Goal: Transaction & Acquisition: Purchase product/service

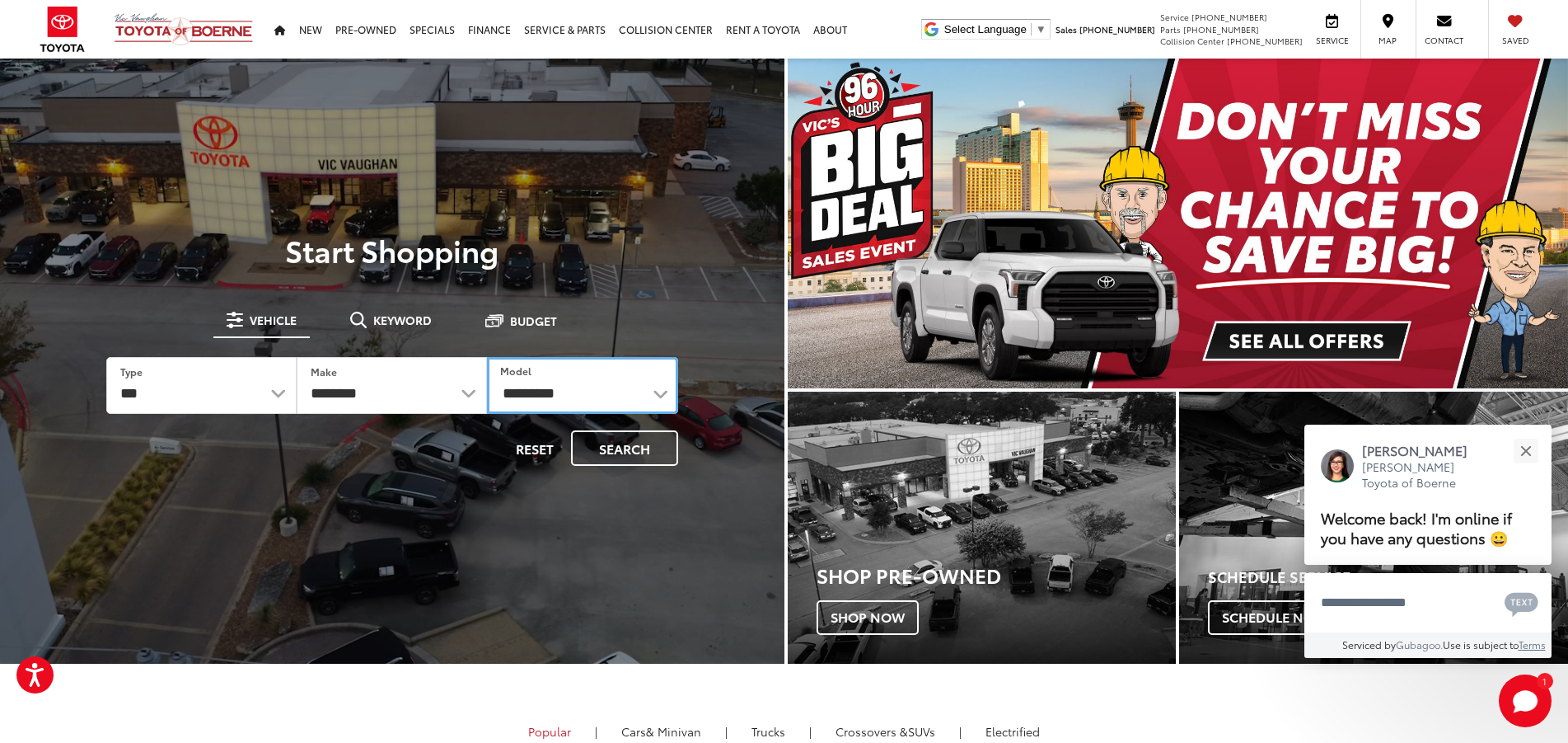
click at [487, 357] on select "**********" at bounding box center [583, 384] width 191 height 57
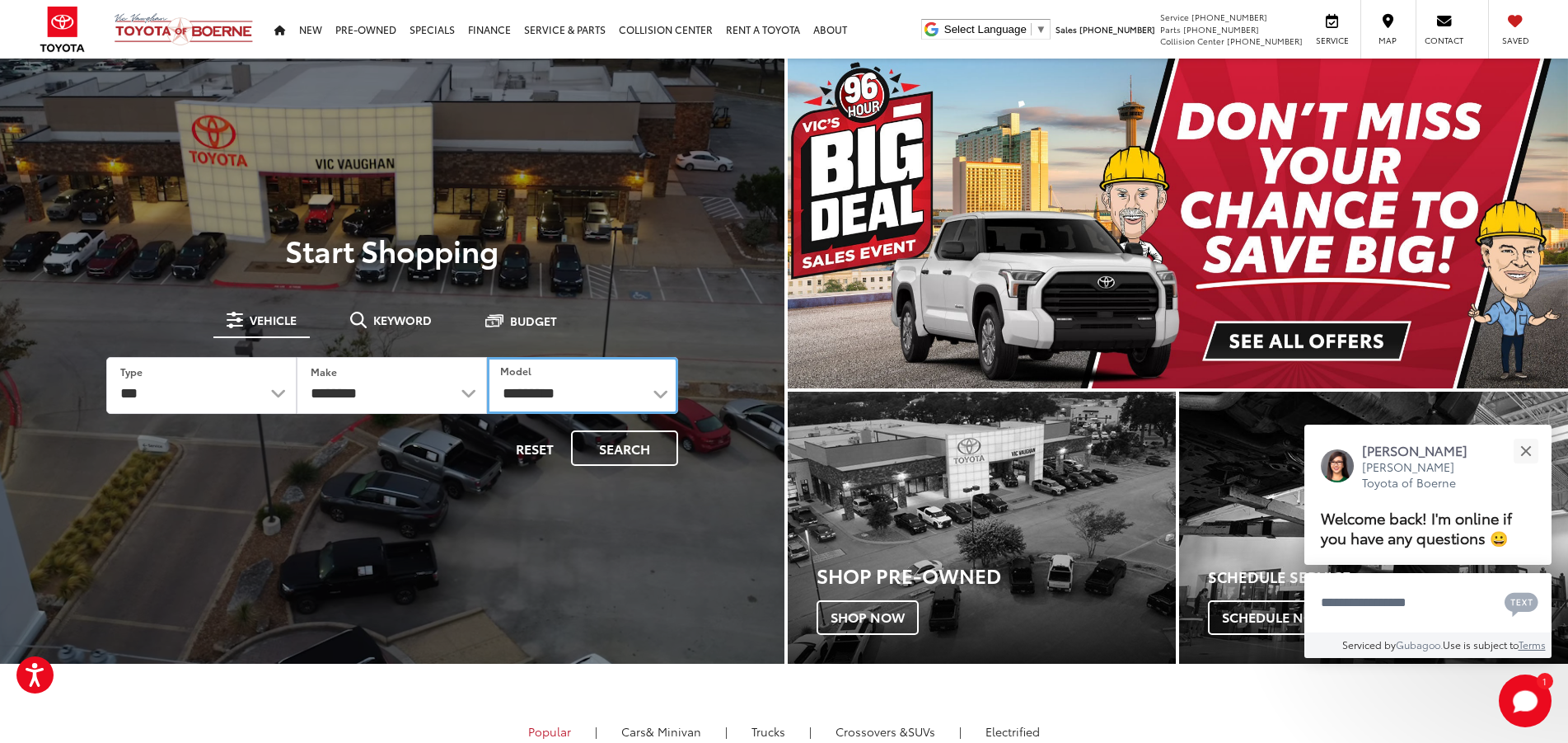
select select "*******"
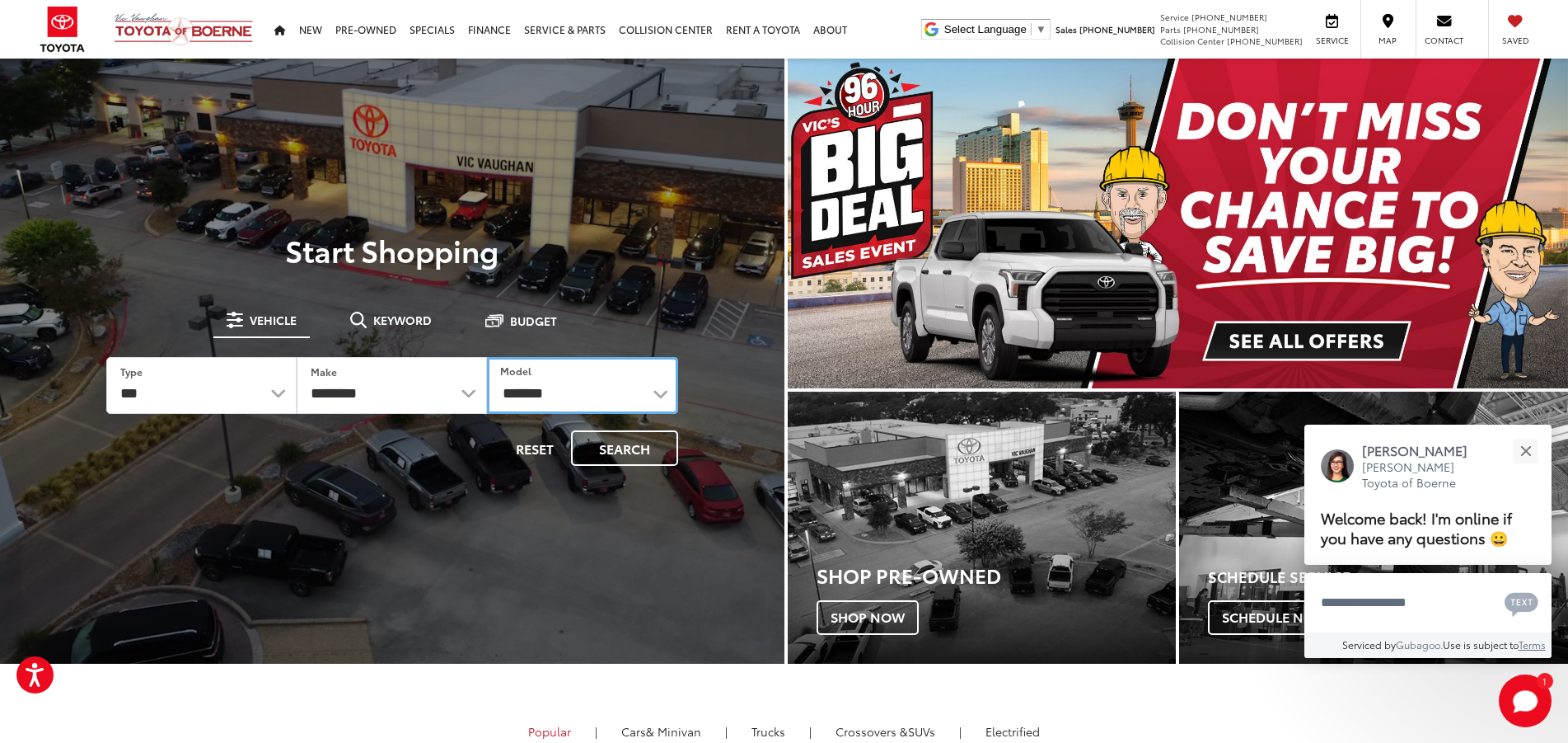
click option "*******" at bounding box center [0, 0] width 0 height 0
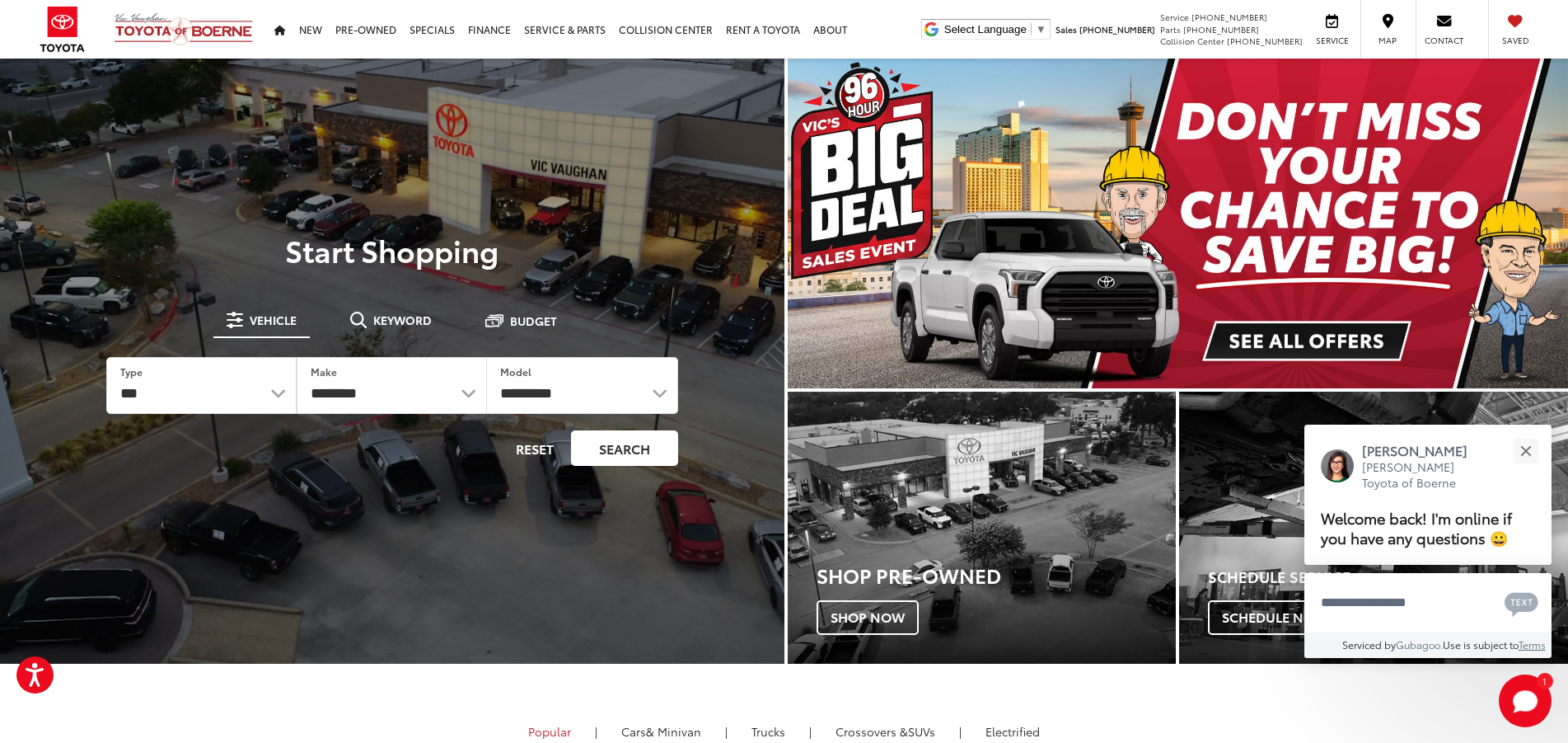
click at [624, 443] on button "Search" at bounding box center [625, 448] width 107 height 35
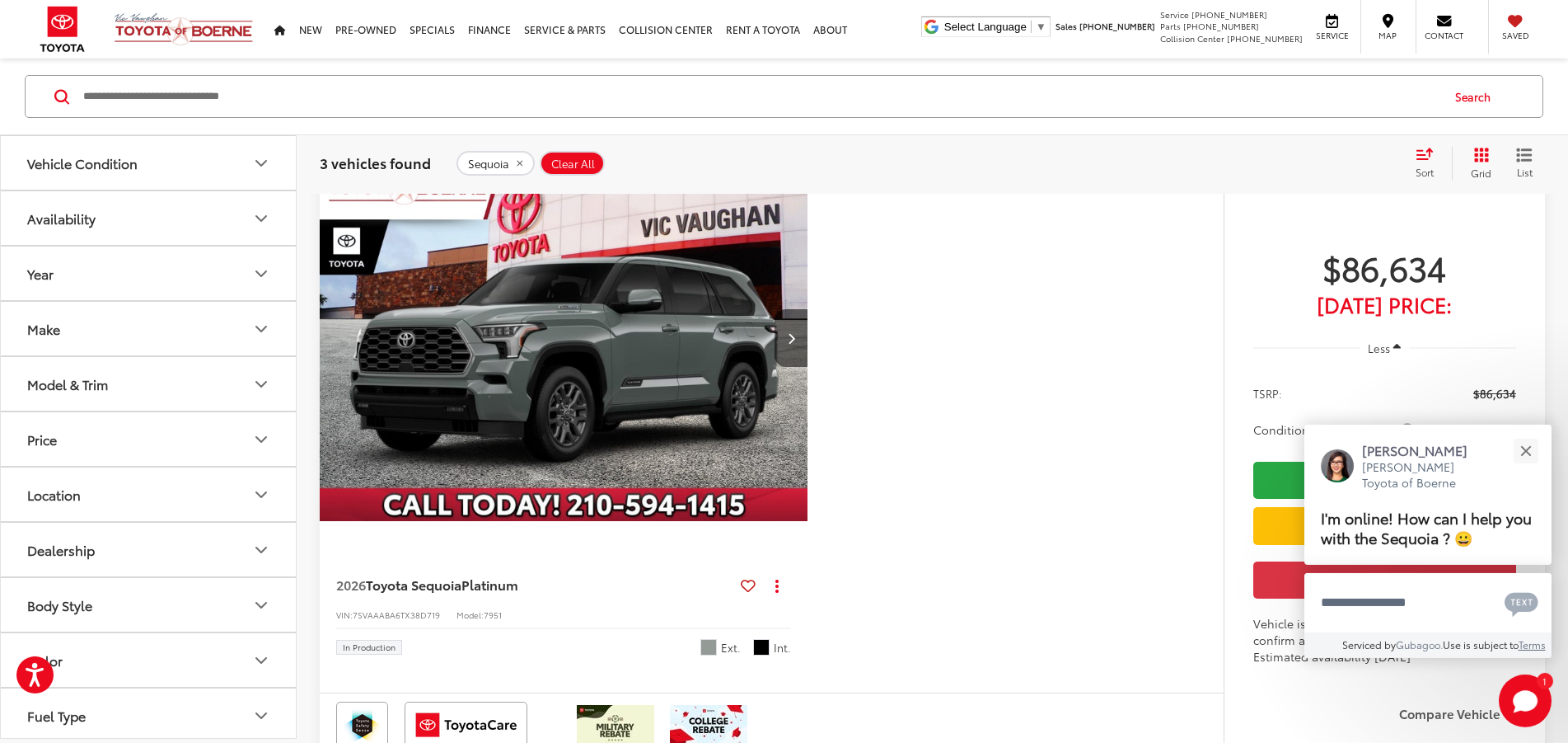
scroll to position [841, 0]
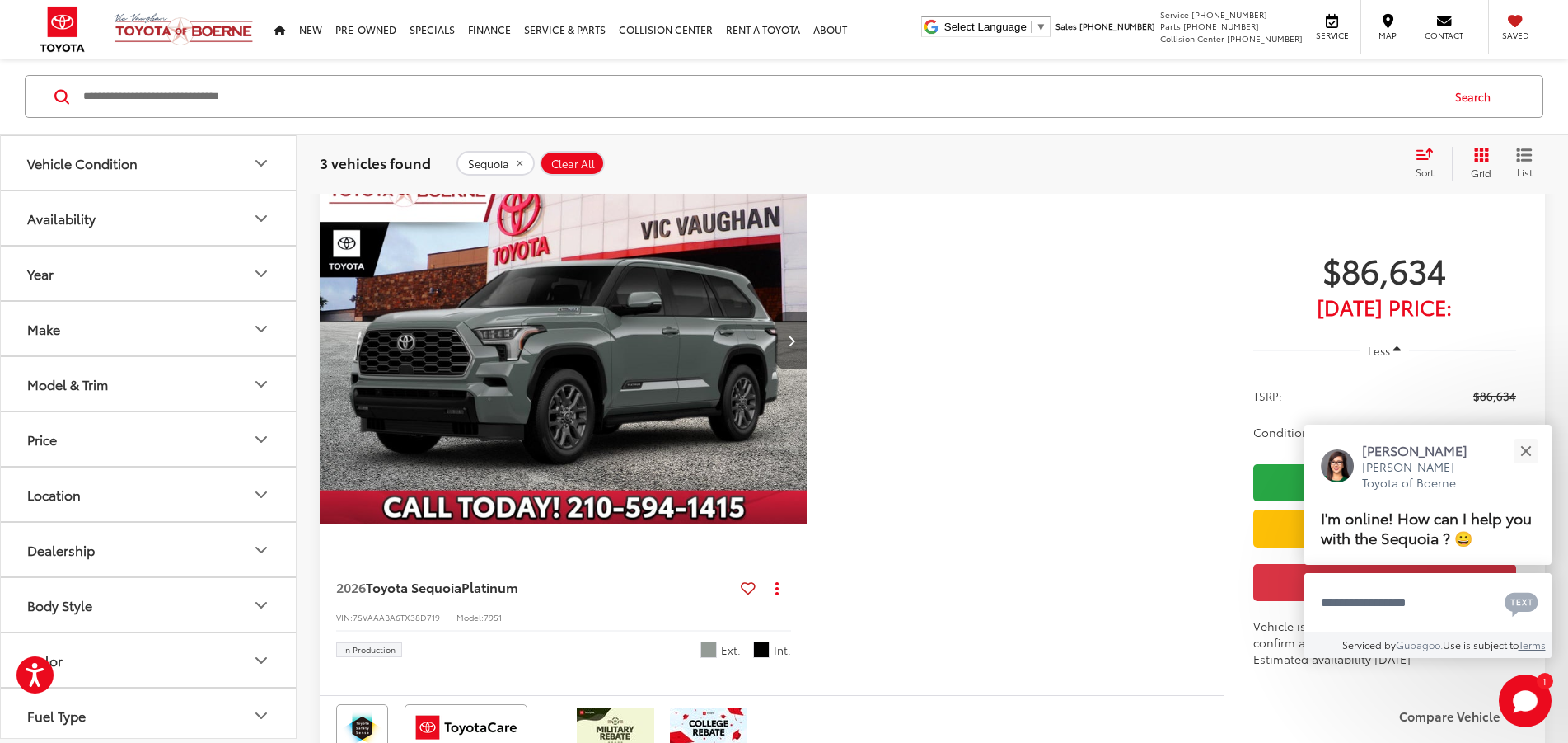
click at [808, 370] on button "Next image" at bounding box center [792, 340] width 33 height 57
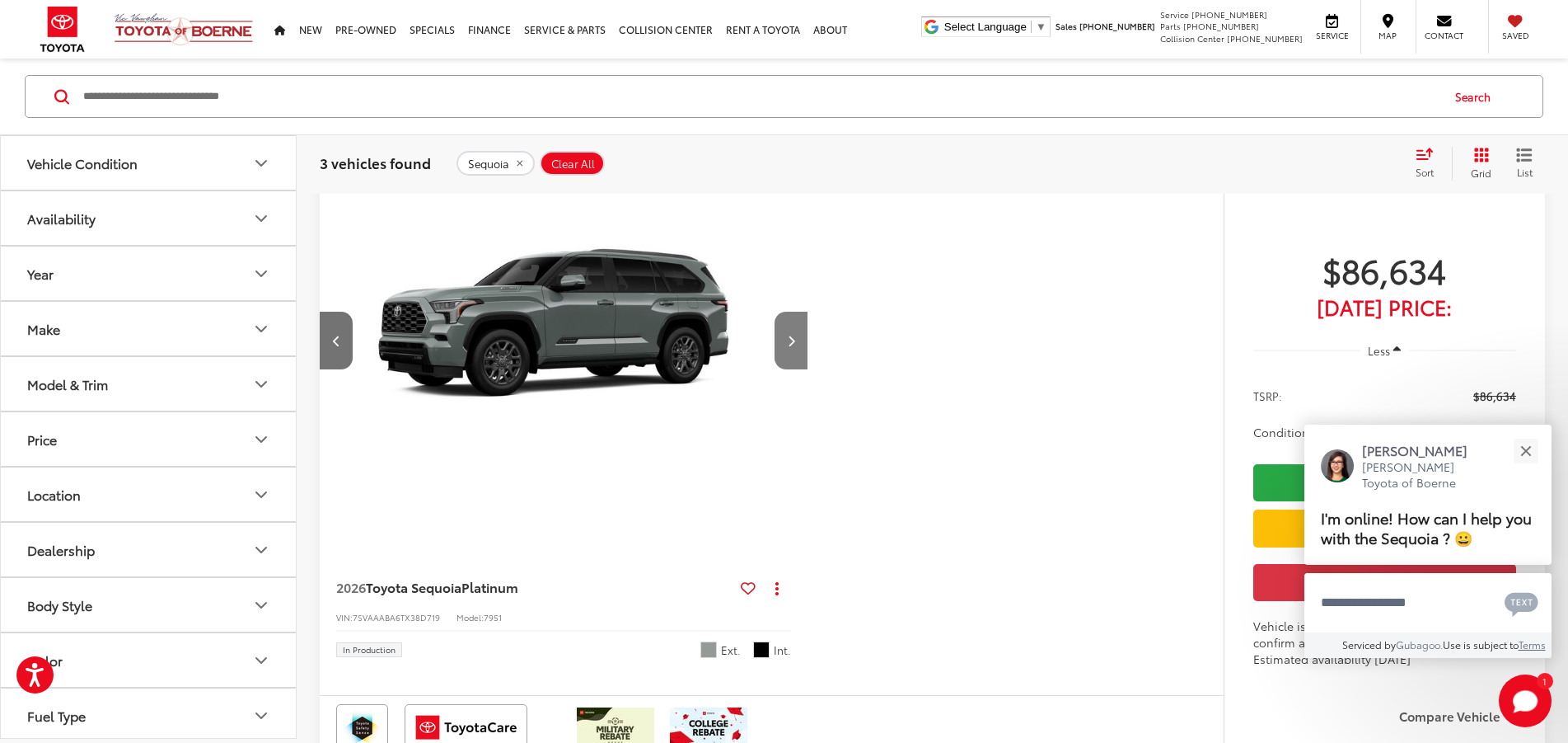
click at [808, 370] on button "Next image" at bounding box center [792, 340] width 33 height 57
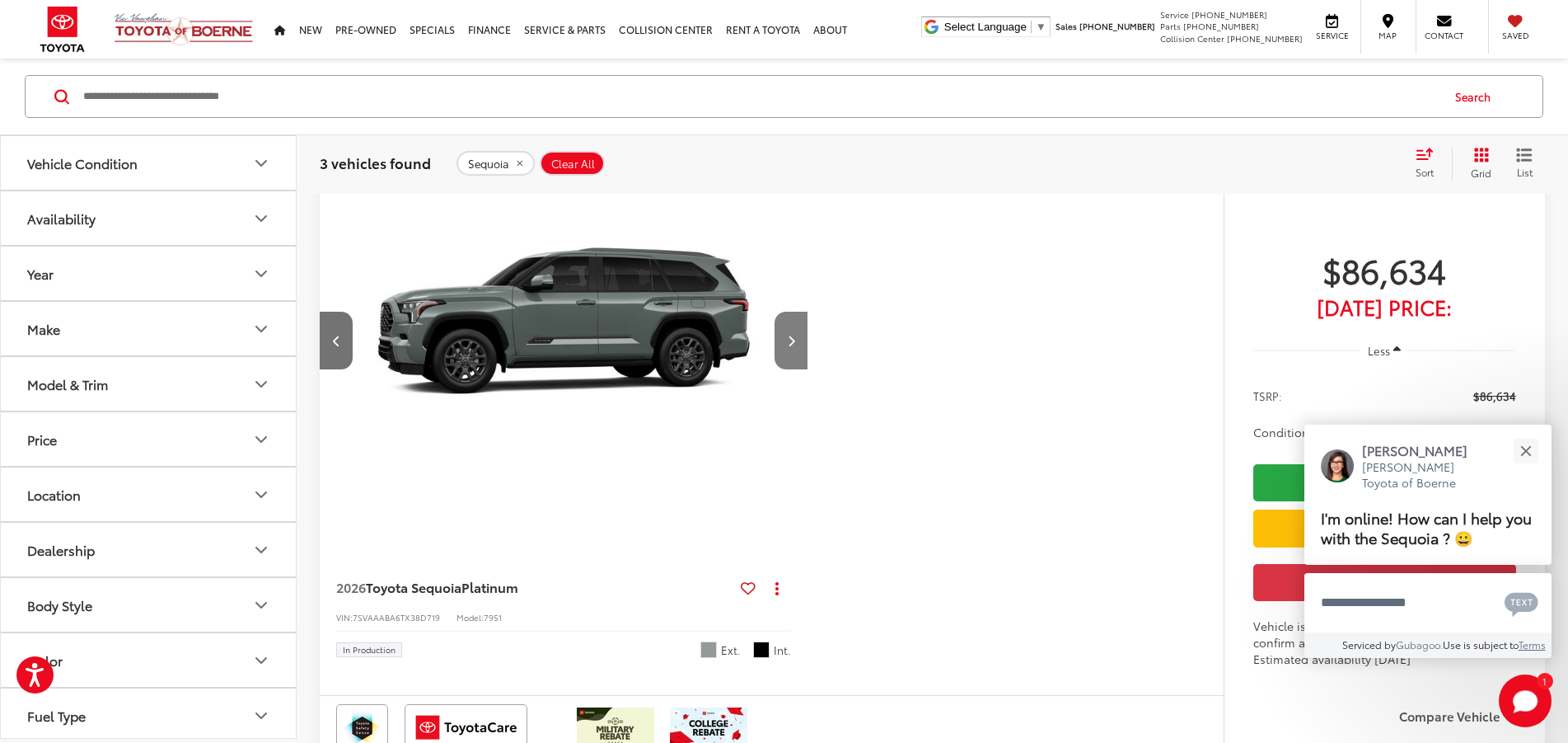
click at [808, 370] on button "Next image" at bounding box center [792, 340] width 33 height 57
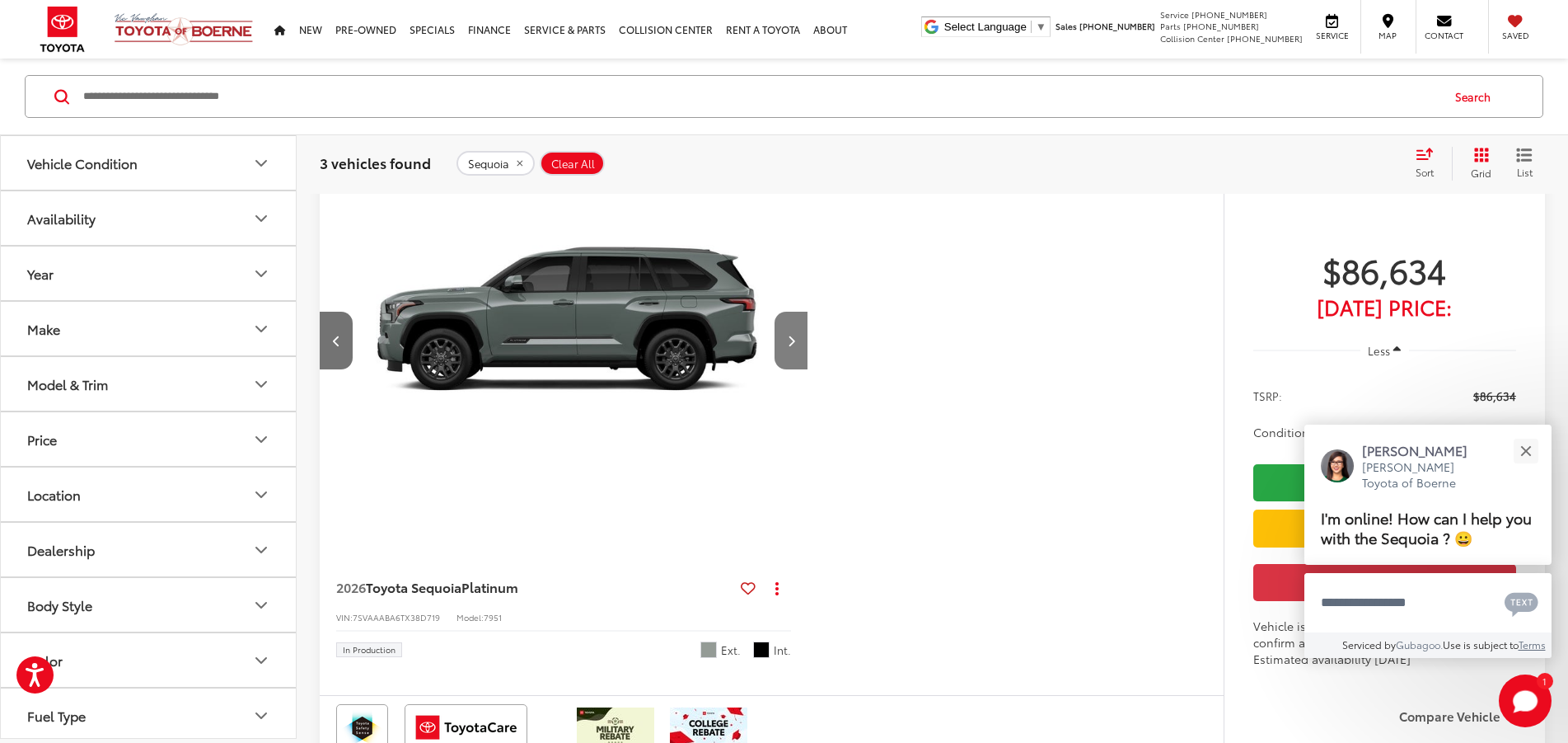
click at [808, 370] on button "Next image" at bounding box center [792, 340] width 33 height 57
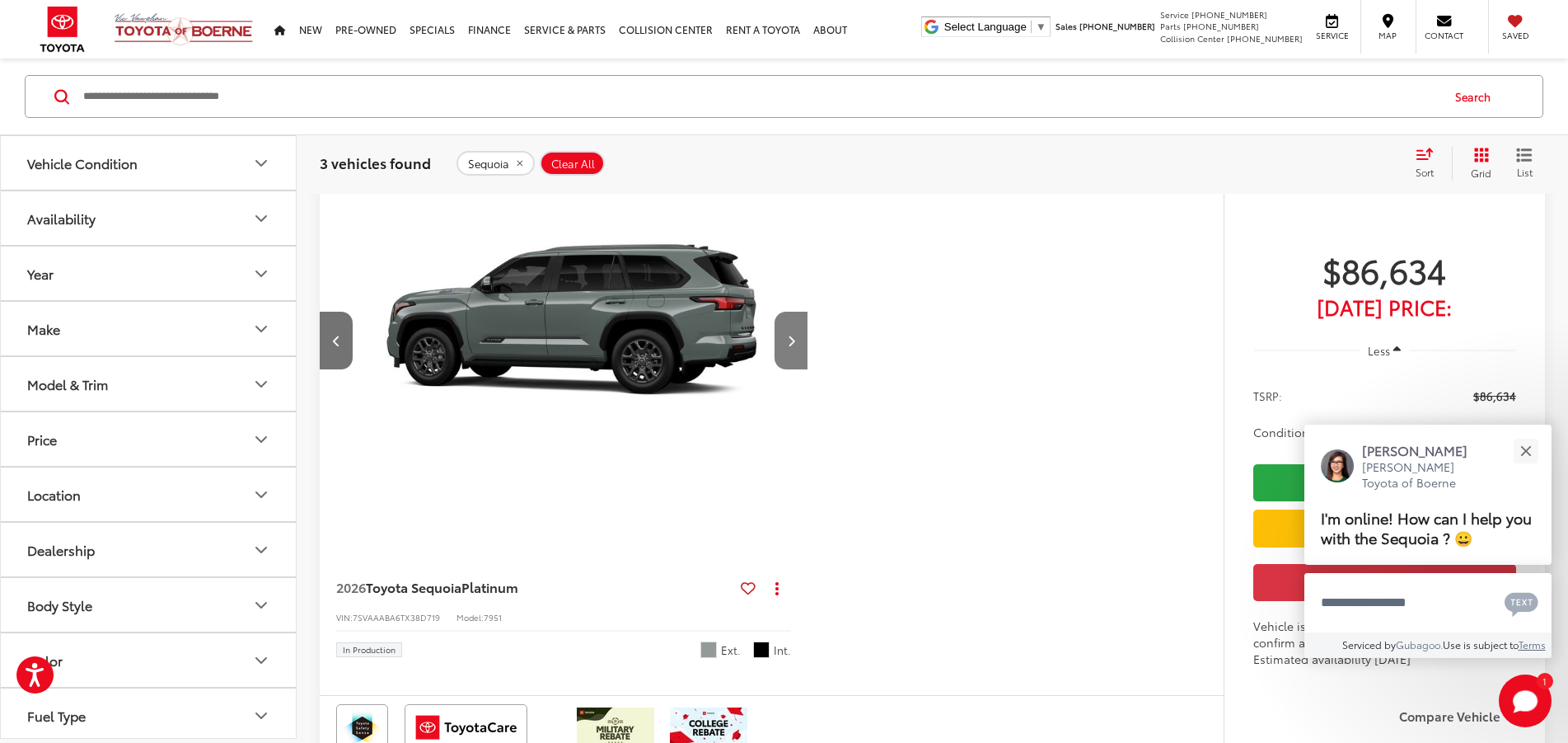
click at [808, 370] on button "Next image" at bounding box center [792, 340] width 33 height 57
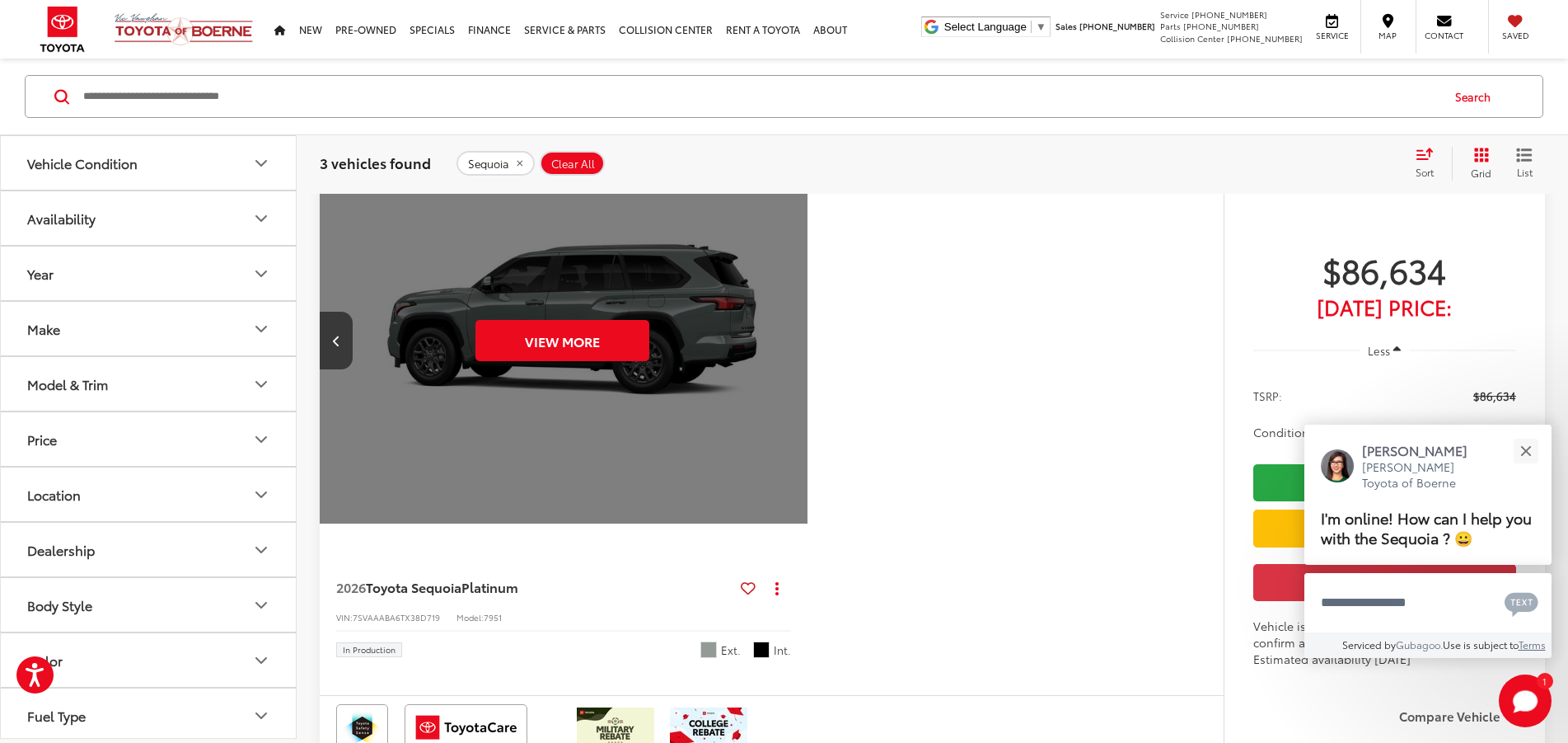
scroll to position [0, 3119]
click at [649, 361] on button "View More" at bounding box center [562, 340] width 174 height 41
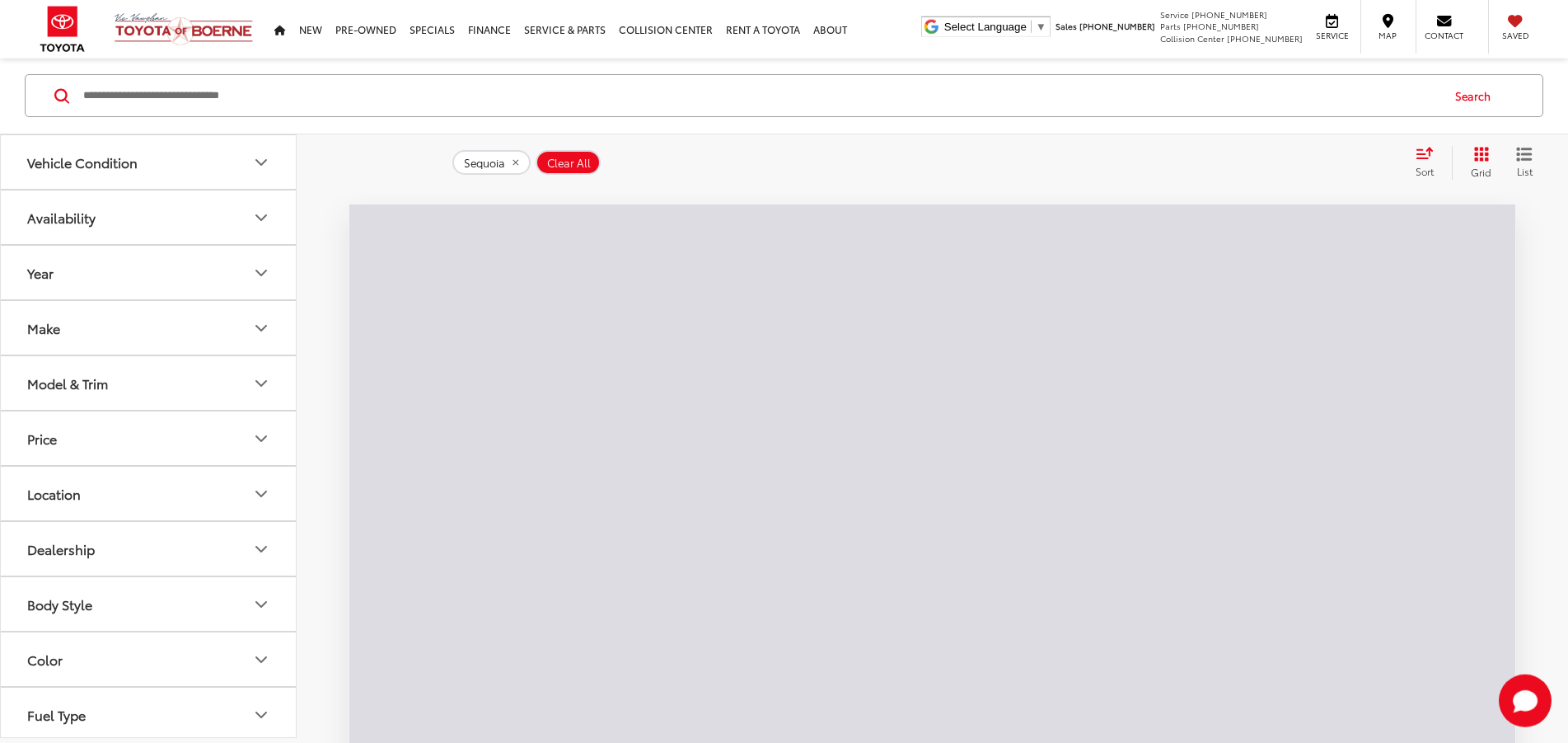
scroll to position [157, 0]
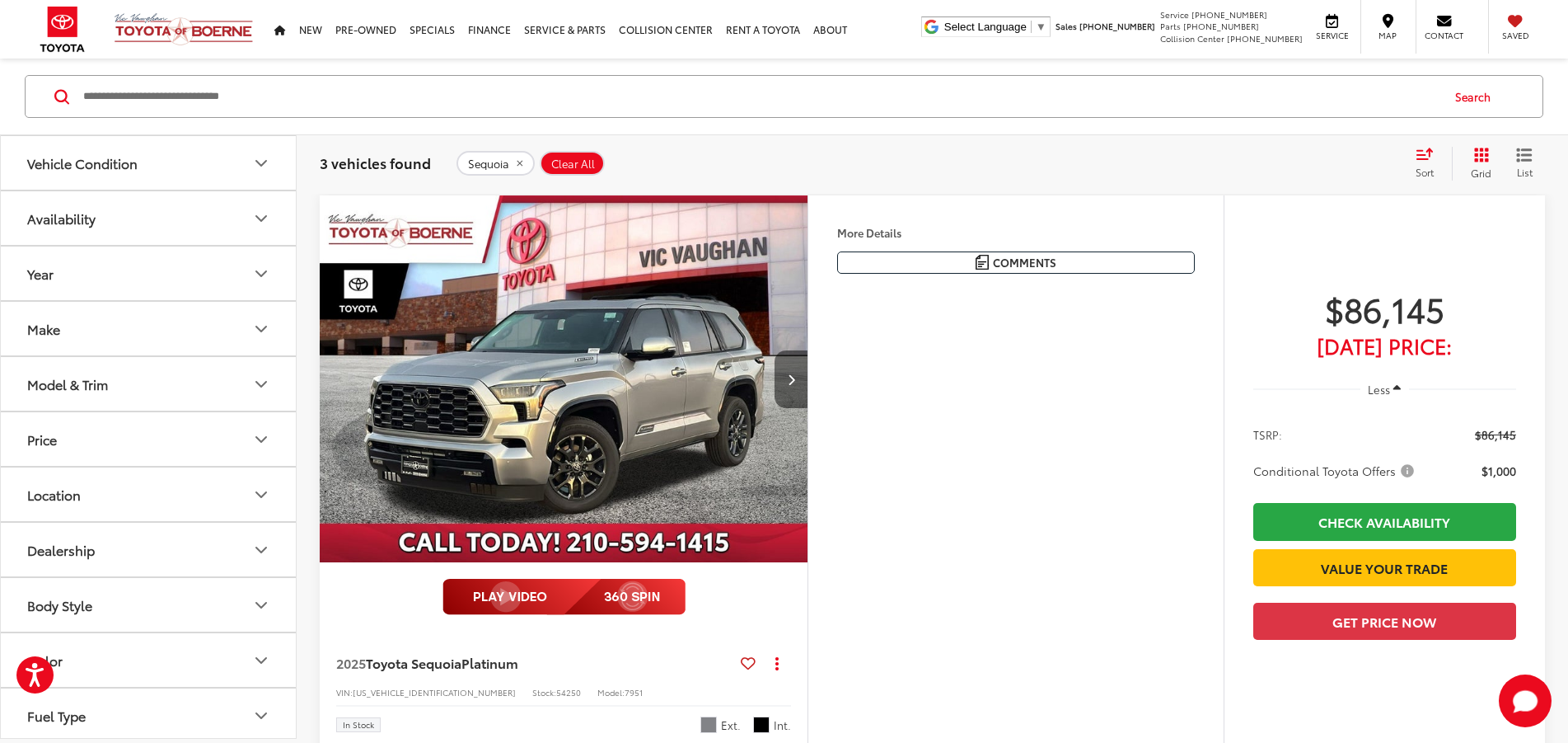
click at [808, 408] on button "Next image" at bounding box center [792, 379] width 33 height 57
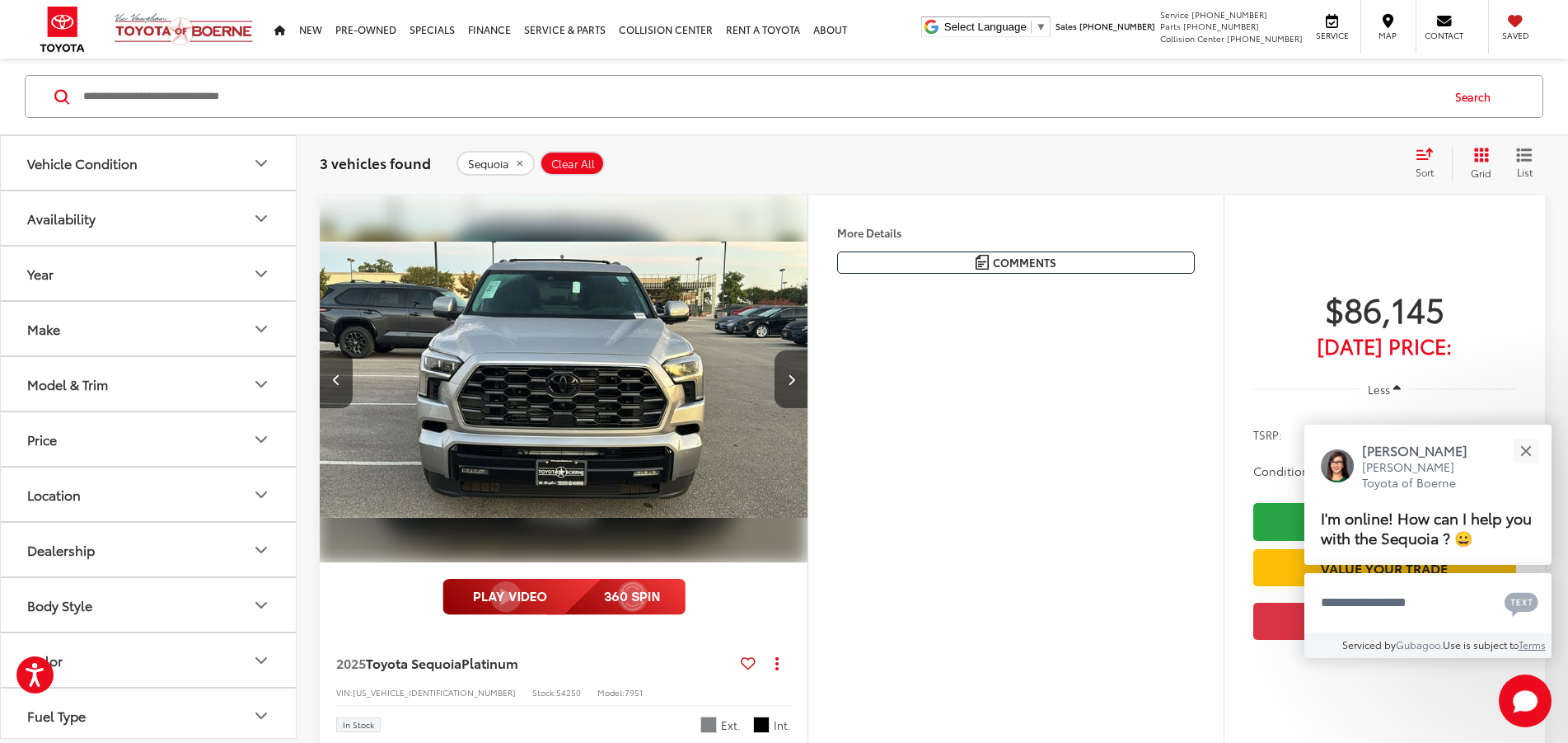
click at [808, 408] on button "Next image" at bounding box center [792, 379] width 33 height 57
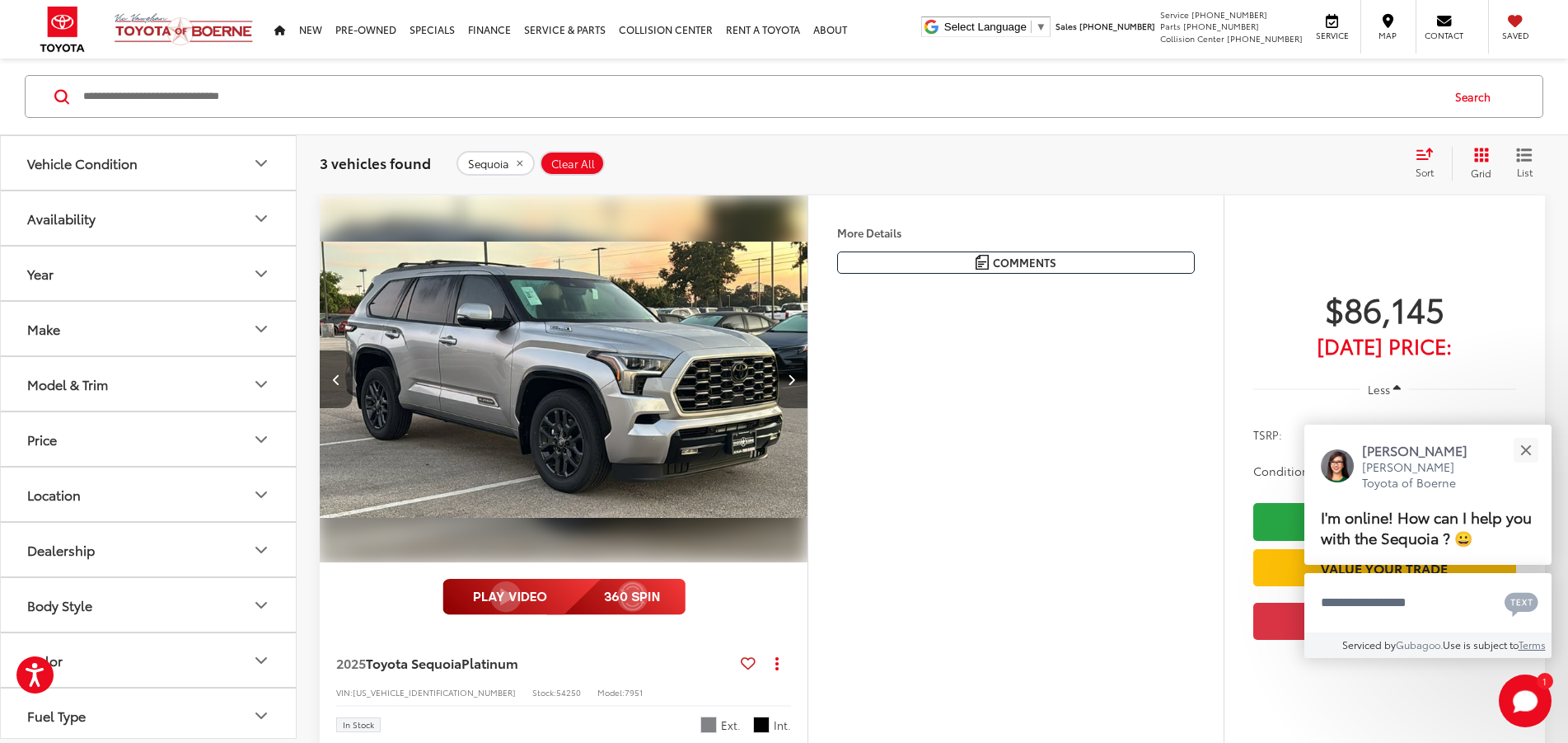
click at [808, 408] on button "Next image" at bounding box center [792, 379] width 33 height 57
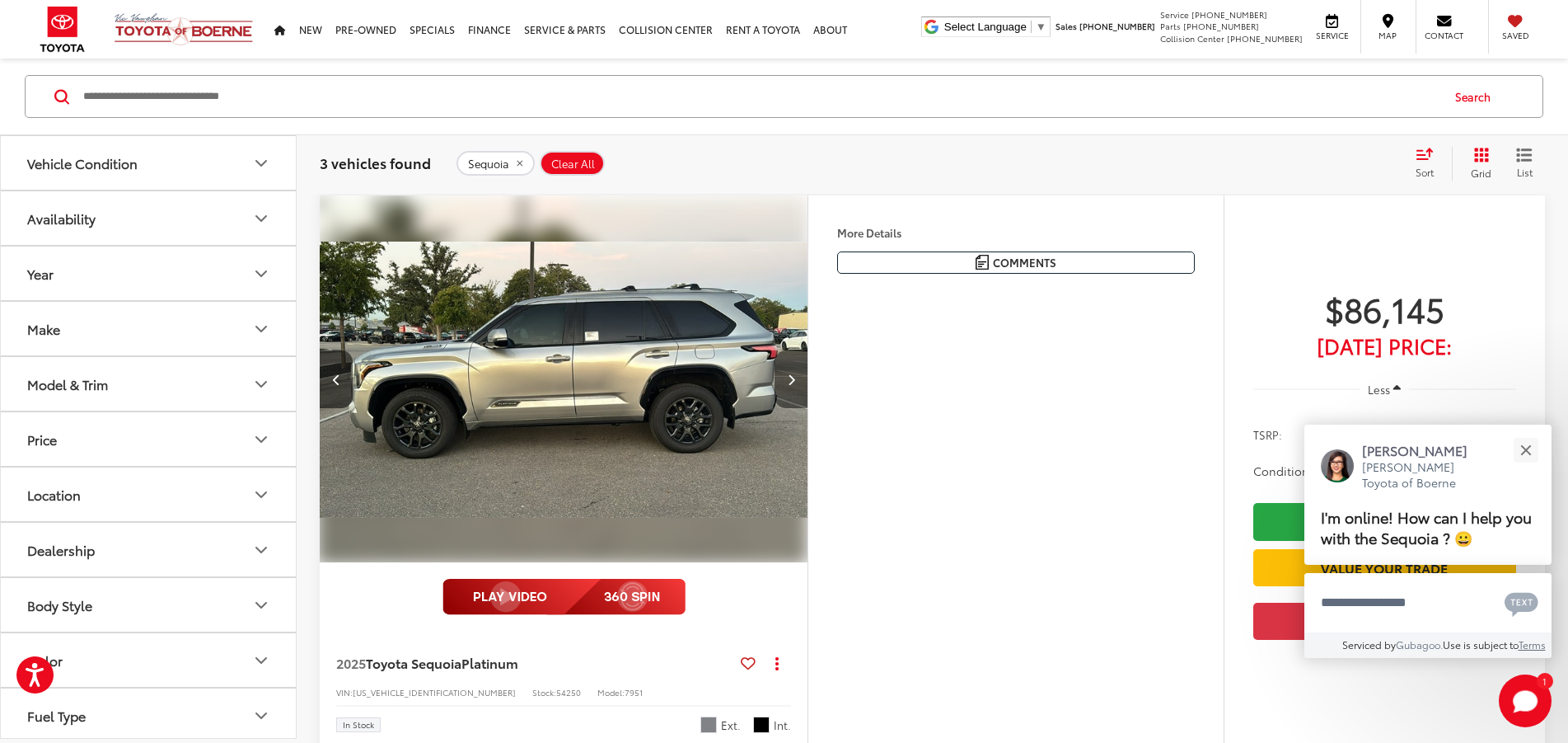
click at [808, 408] on button "Next image" at bounding box center [792, 379] width 33 height 57
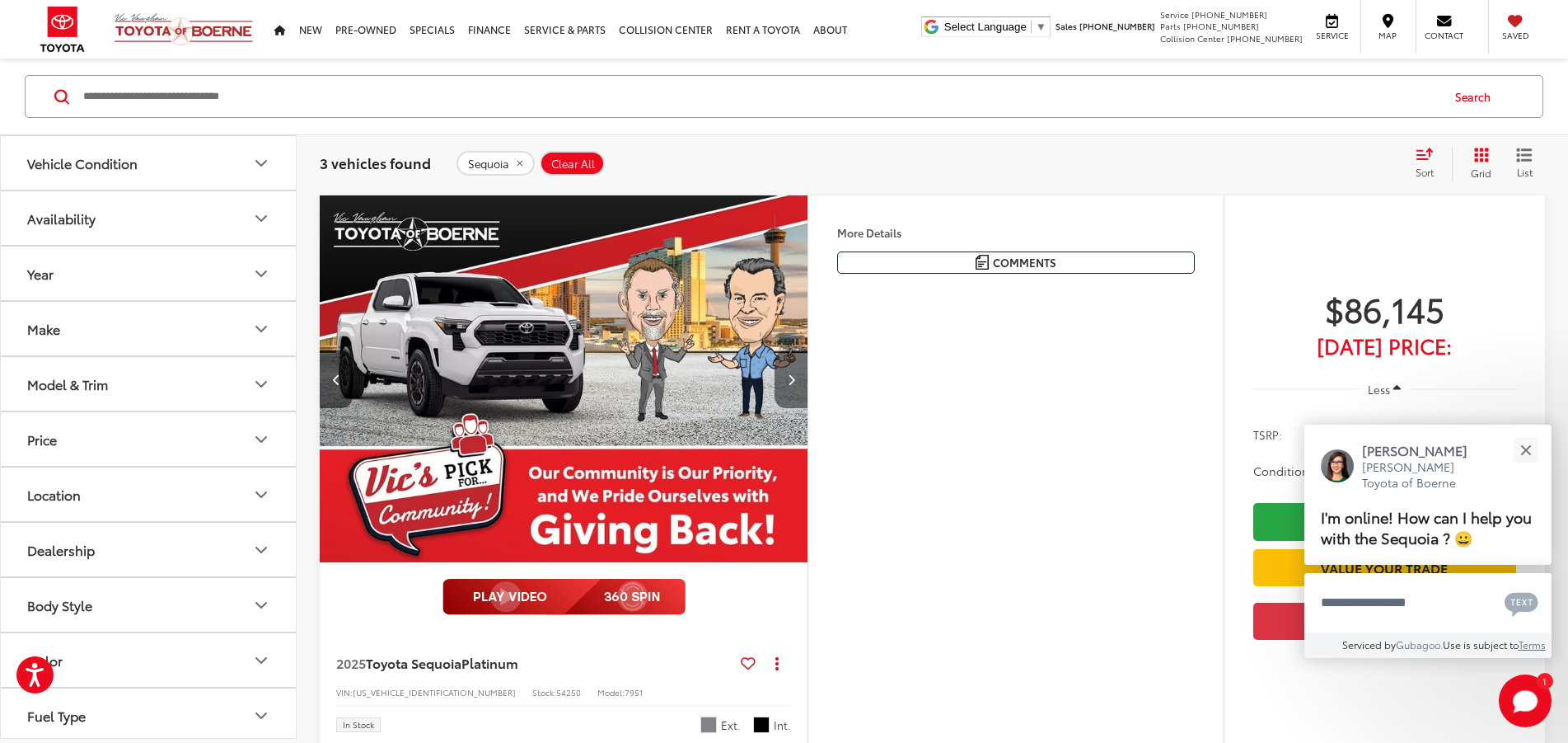
click at [808, 408] on button "Next image" at bounding box center [792, 379] width 33 height 57
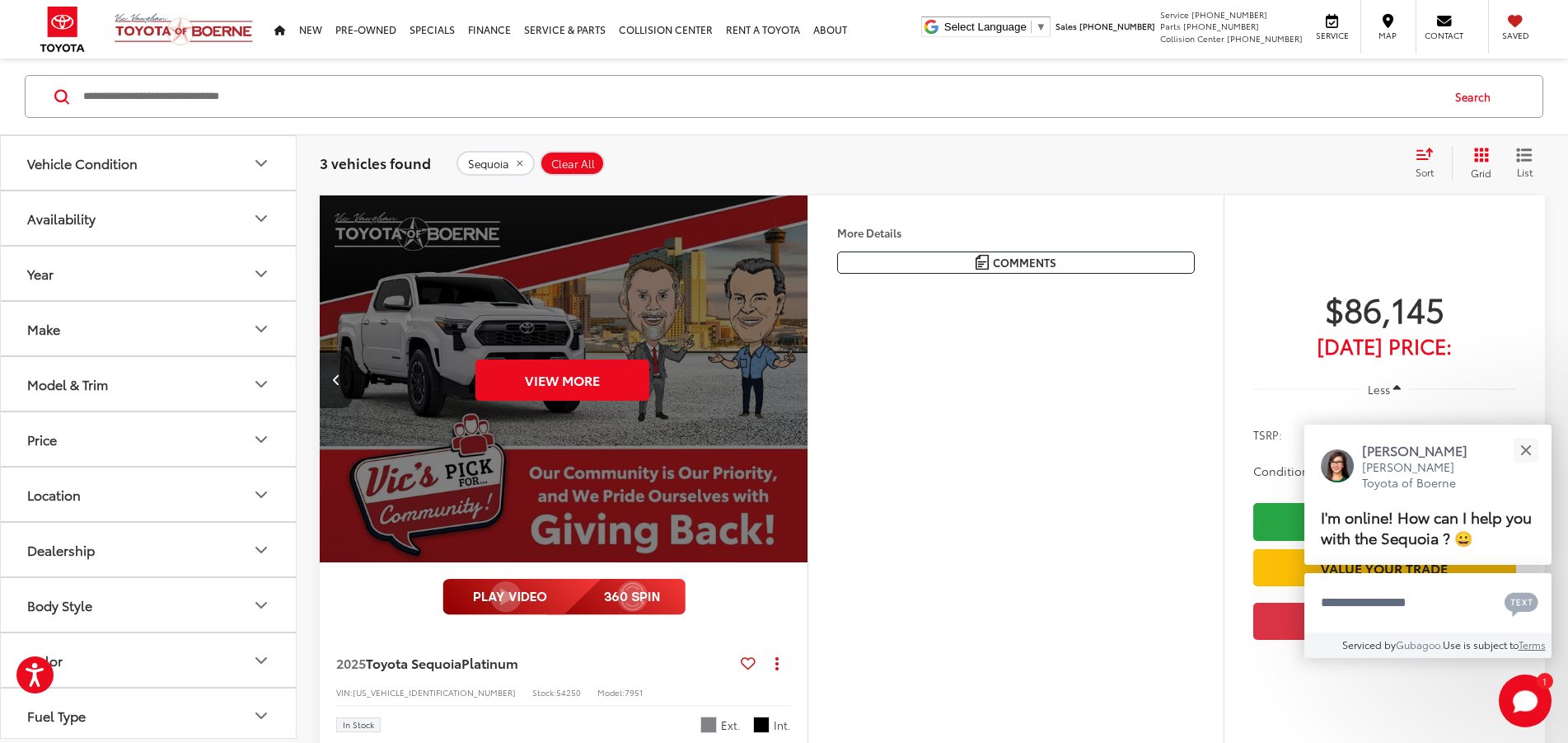
scroll to position [0, 3119]
click at [808, 442] on div "View More" at bounding box center [562, 380] width 490 height 369
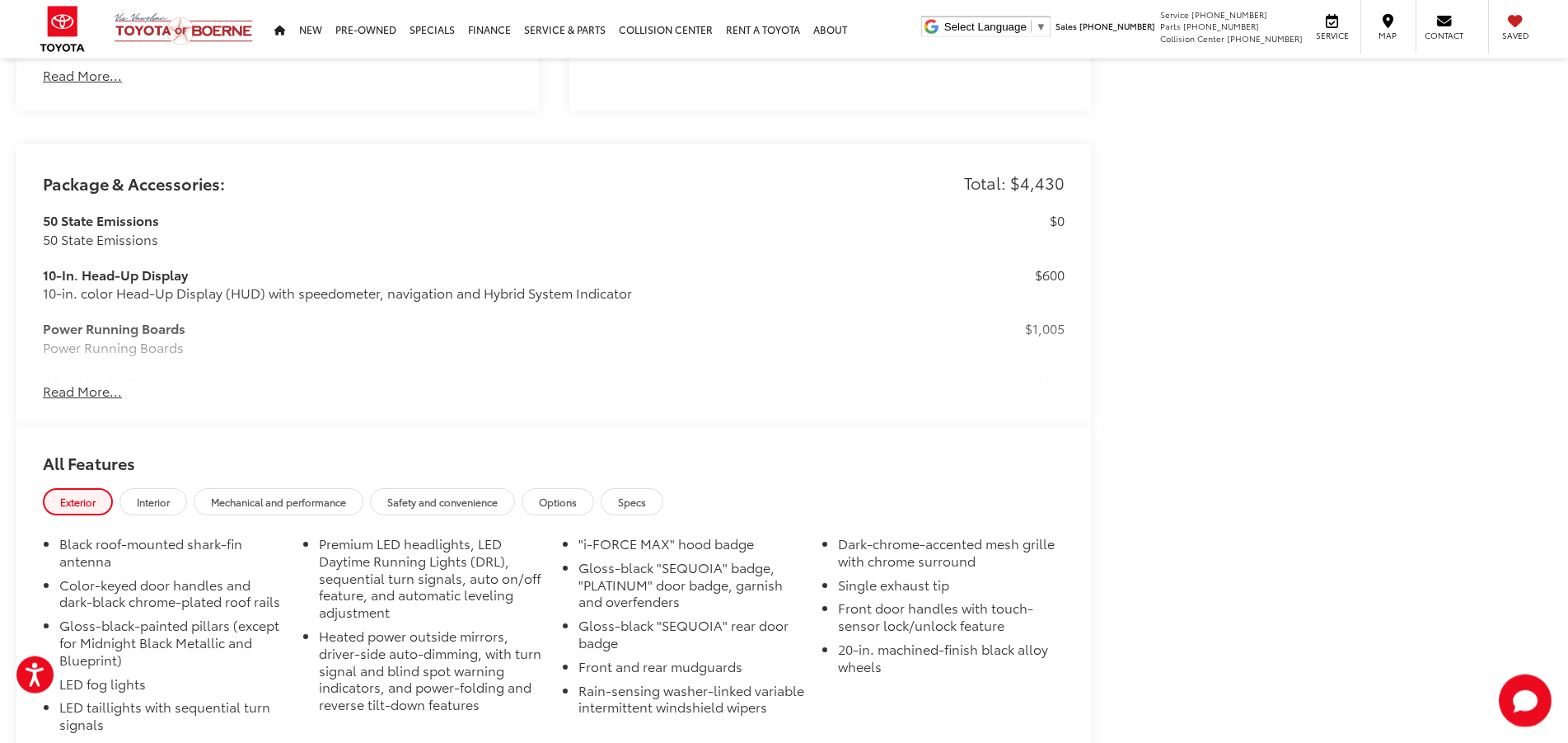
scroll to position [1546, 0]
